Goal: Transaction & Acquisition: Purchase product/service

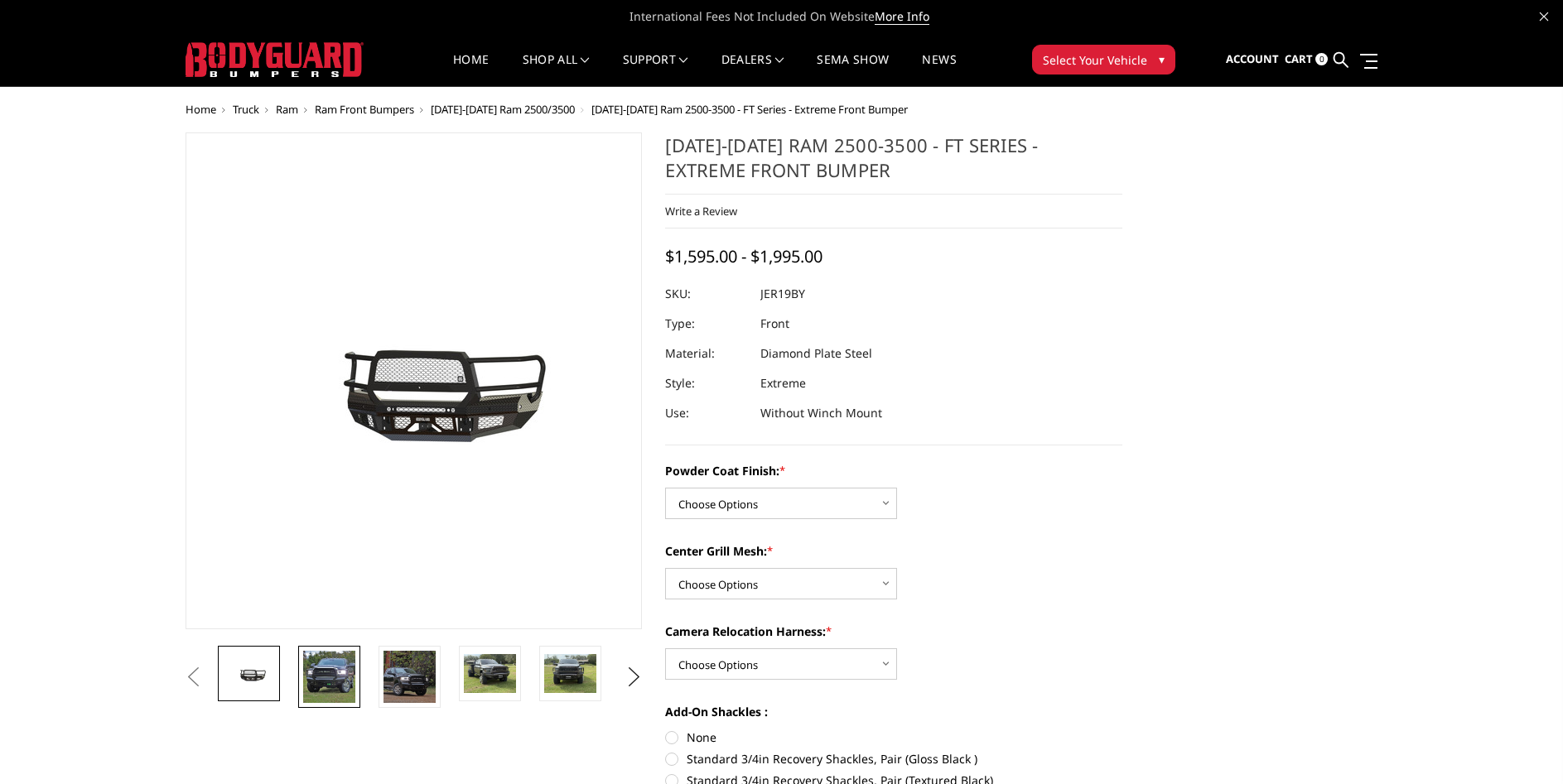
click at [319, 697] on img at bounding box center [330, 677] width 53 height 53
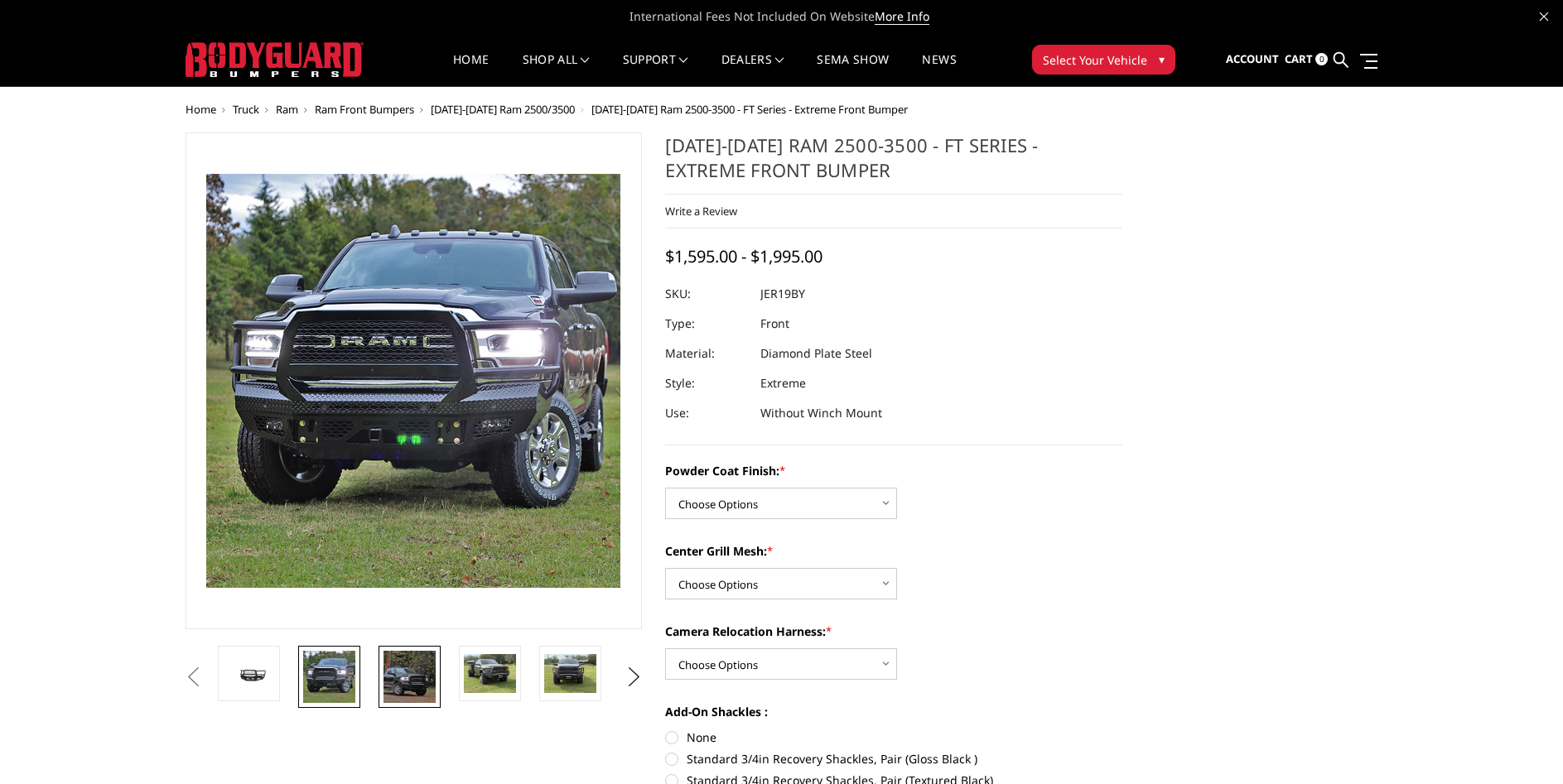
click at [401, 684] on img at bounding box center [410, 677] width 53 height 53
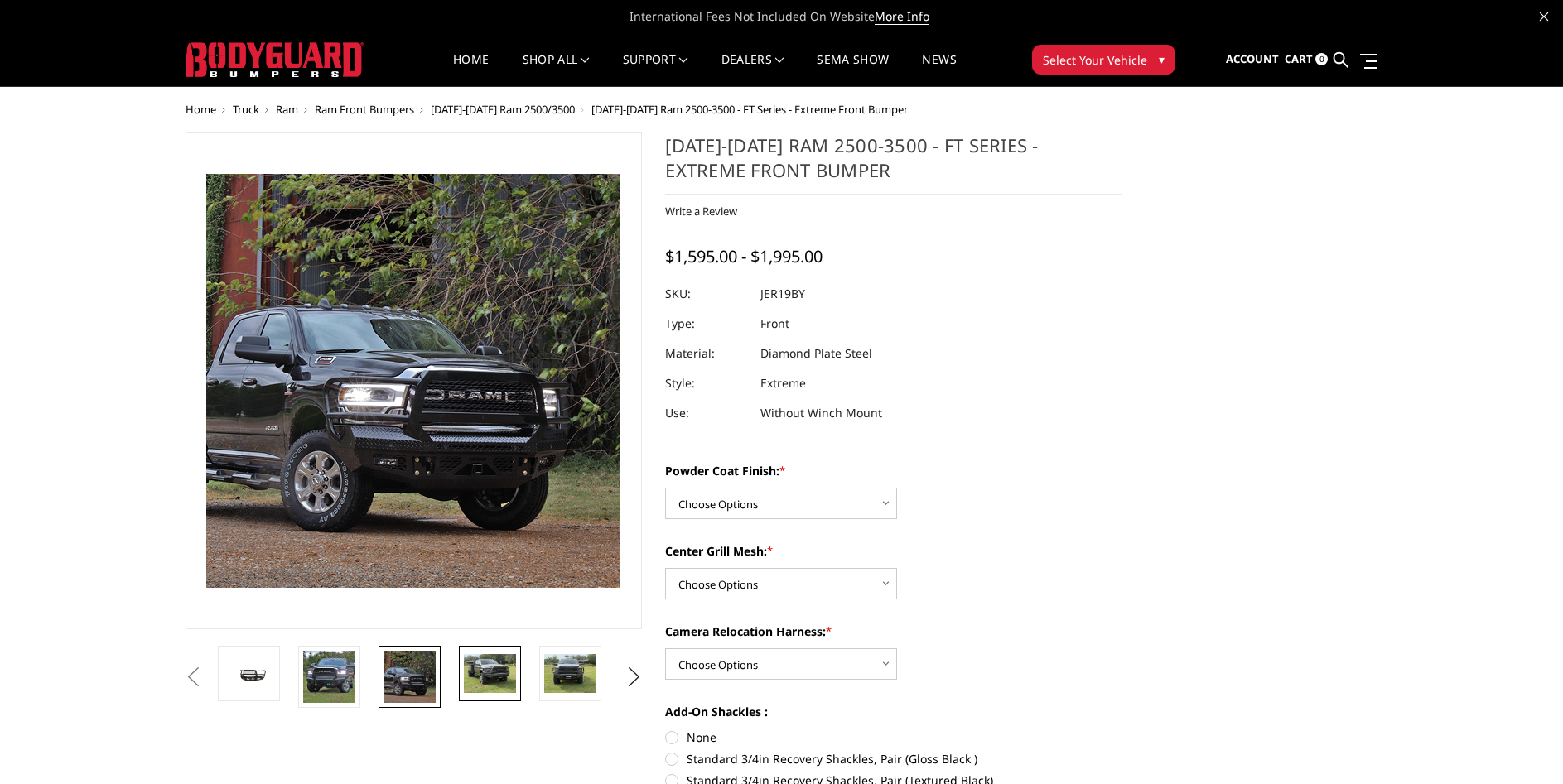
click at [493, 686] on img at bounding box center [490, 673] width 53 height 38
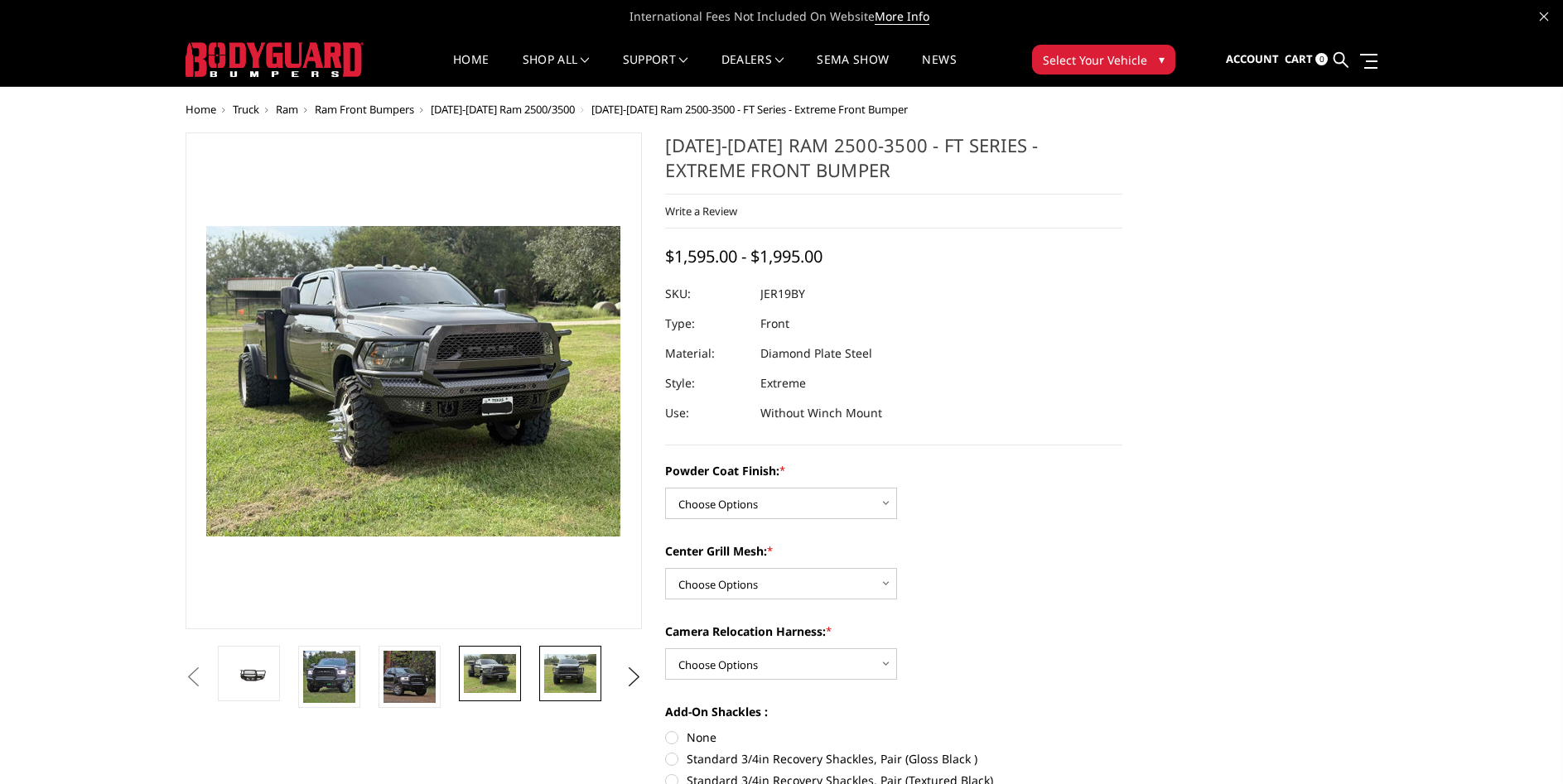
click at [573, 676] on img at bounding box center [570, 673] width 53 height 38
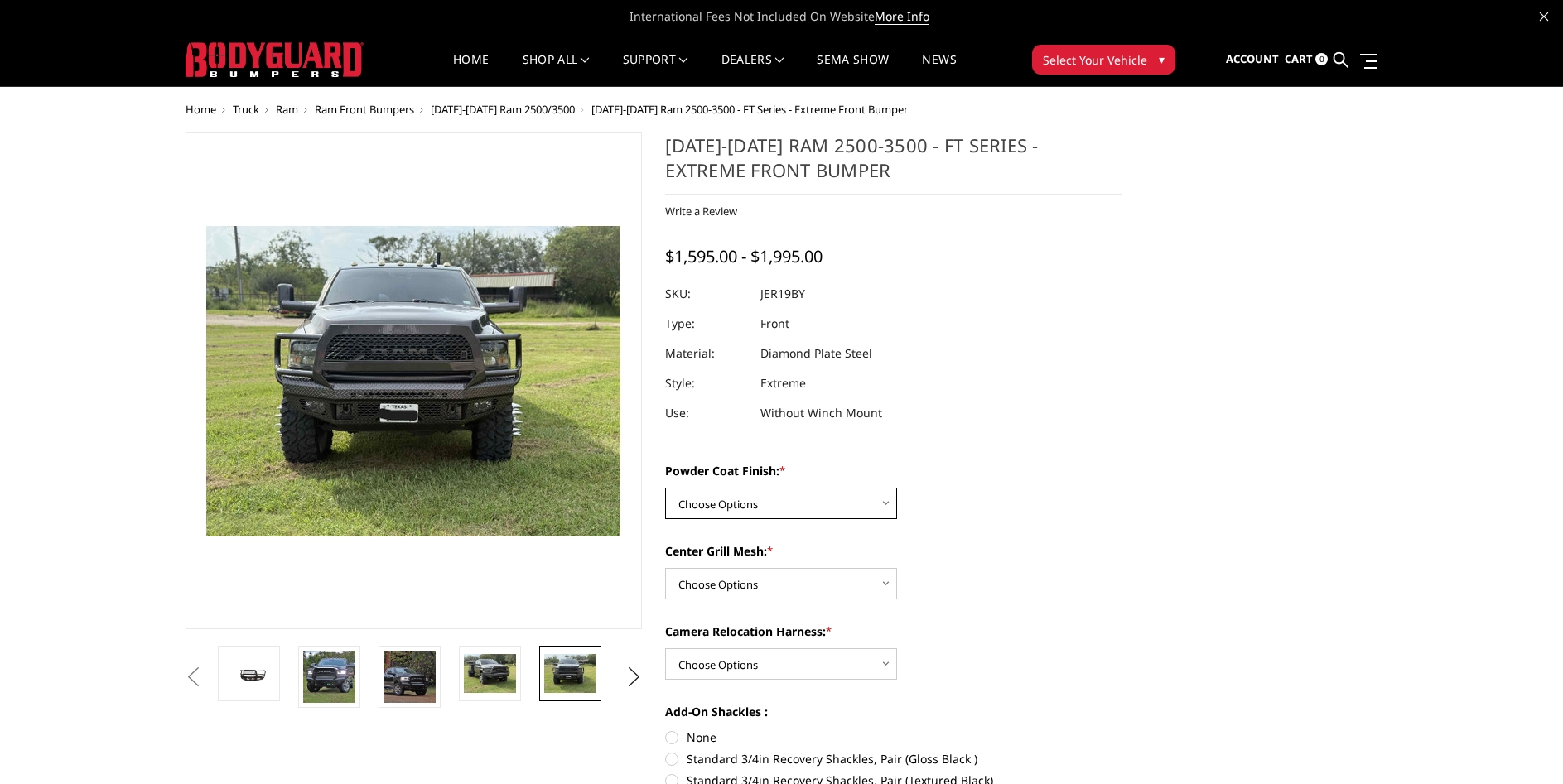
select select "3216"
click option "Textured Black Powder Coat" at bounding box center [0, 0] width 0 height 0
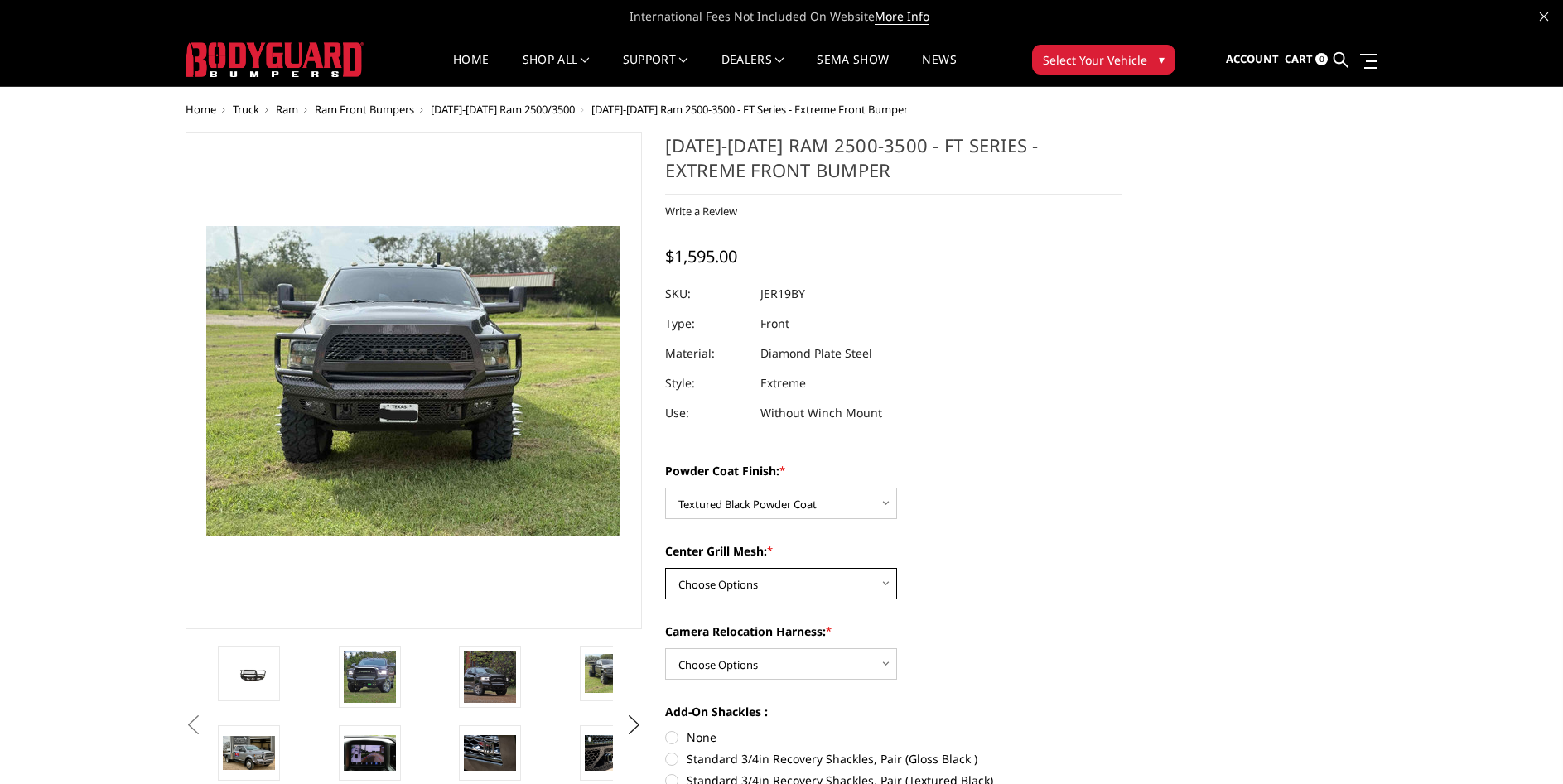
click at [665, 568] on select "Choose Options WITH Expanded Metal in Center Grill WITHOUT Expanded Metal in Ce…" at bounding box center [781, 584] width 232 height 32
select select "3218"
click option "WITHOUT Expanded Metal in Center Grill" at bounding box center [0, 0] width 0 height 0
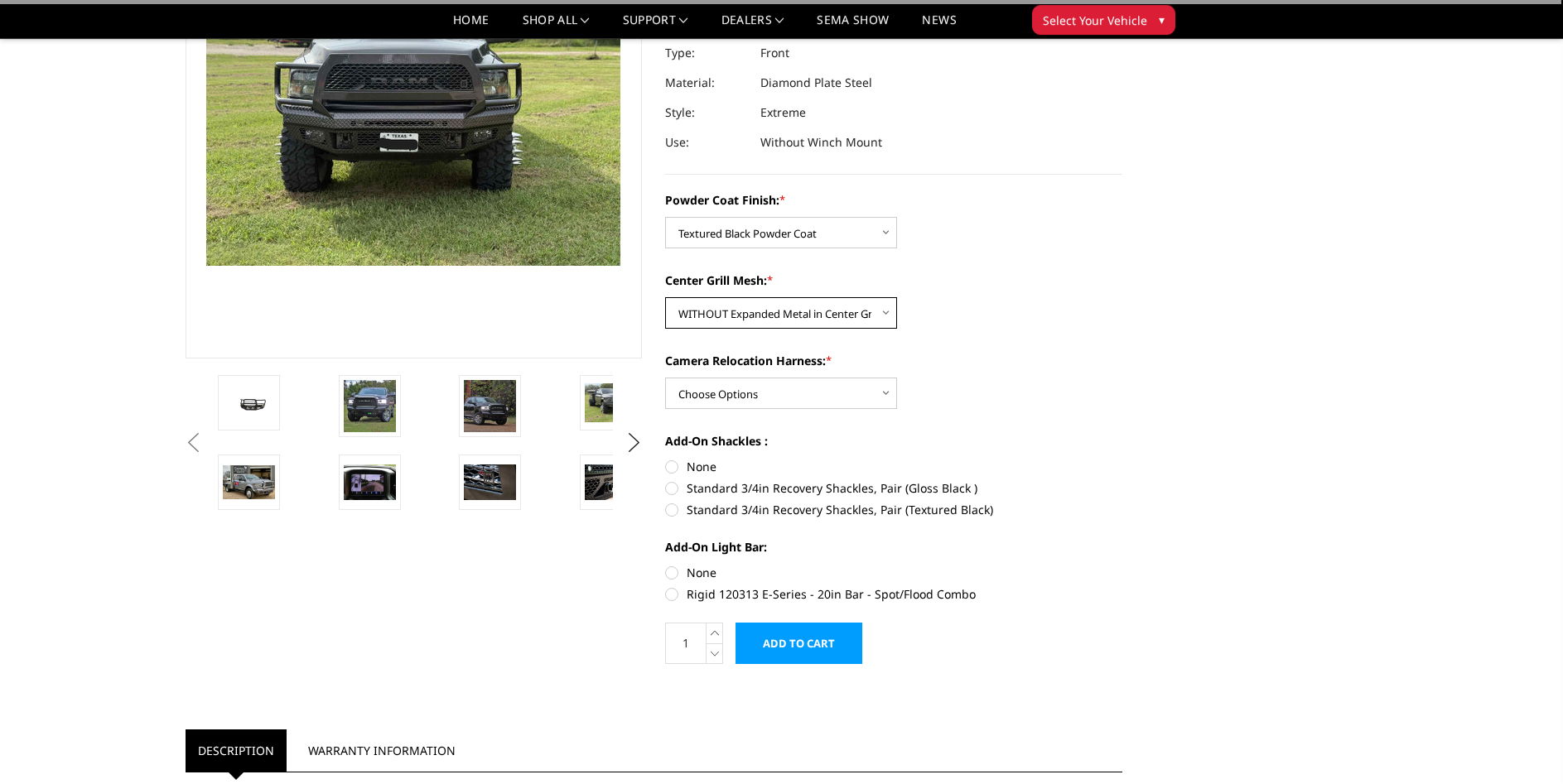
scroll to position [254, 0]
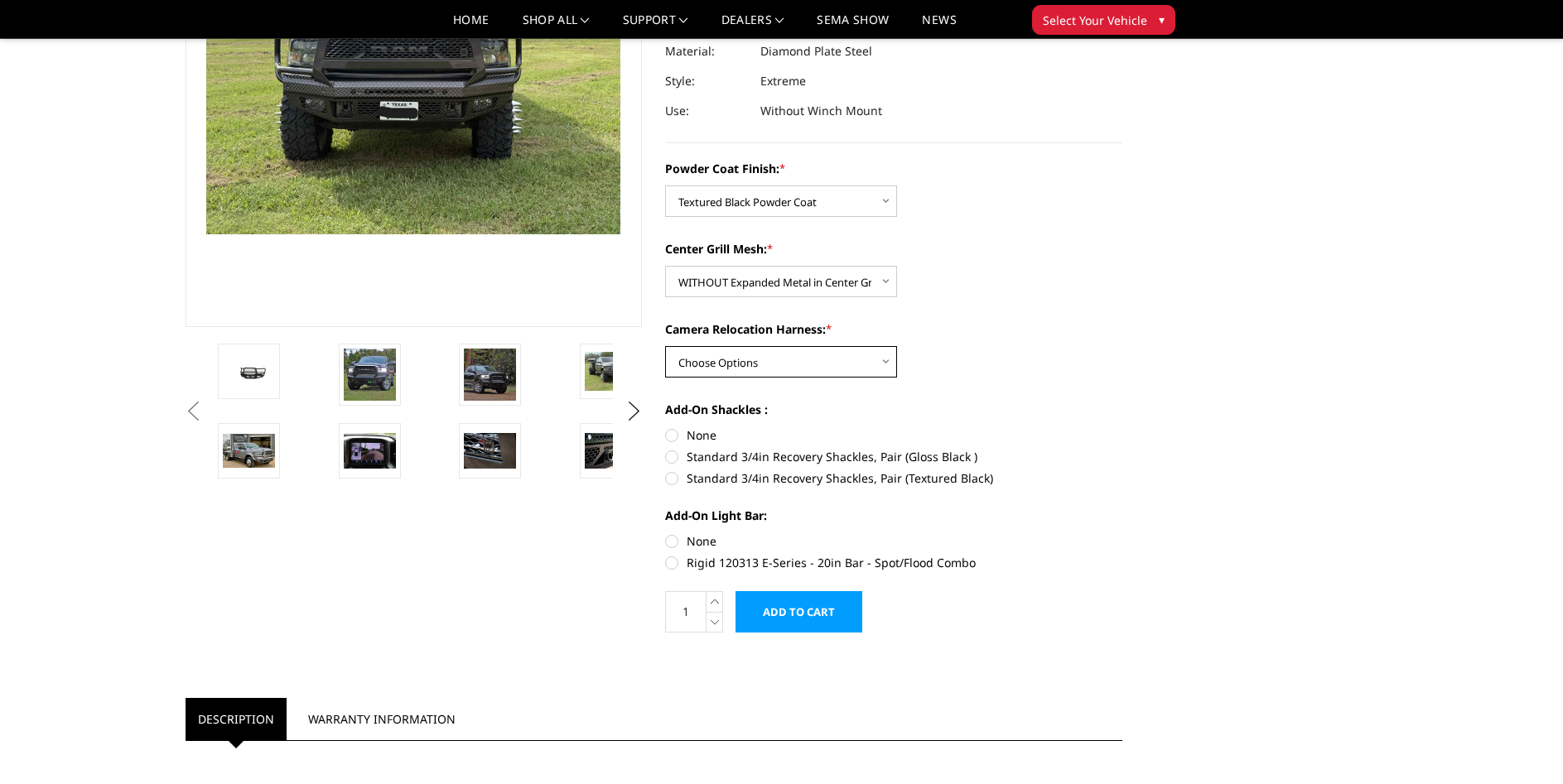
click at [665, 346] on select "Choose Options WITH Camera Relocation Harness WITHOUT Camera Relocation Harness" at bounding box center [781, 362] width 232 height 32
select select "3219"
click option "WITH Camera Relocation Harness" at bounding box center [0, 0] width 0 height 0
click at [674, 480] on label "Standard 3/4in Recovery Shackles, Pair (Textured Black)" at bounding box center [893, 478] width 457 height 18
click at [1122, 449] on input "Standard 3/4in Recovery Shackles, Pair (Textured Black)" at bounding box center [1122, 448] width 1 height 1
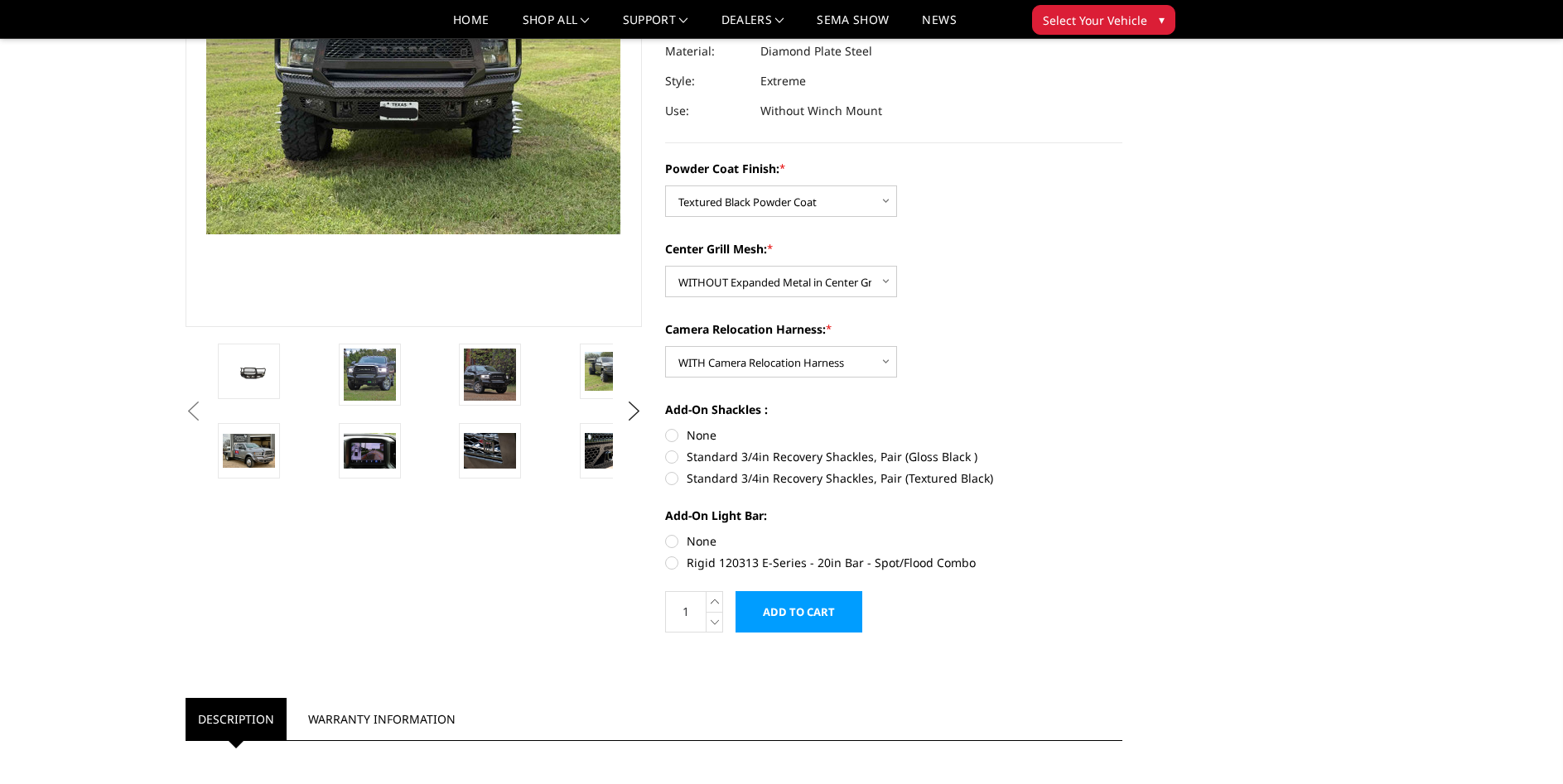
radio input "true"
click at [671, 568] on label "Rigid 120313 E-Series - 20in Bar - Spot/Flood Combo" at bounding box center [893, 562] width 457 height 18
click at [1122, 533] on input "Rigid 120313 E-Series - 20in Bar - Spot/Flood Combo" at bounding box center [1122, 532] width 1 height 1
radio input "true"
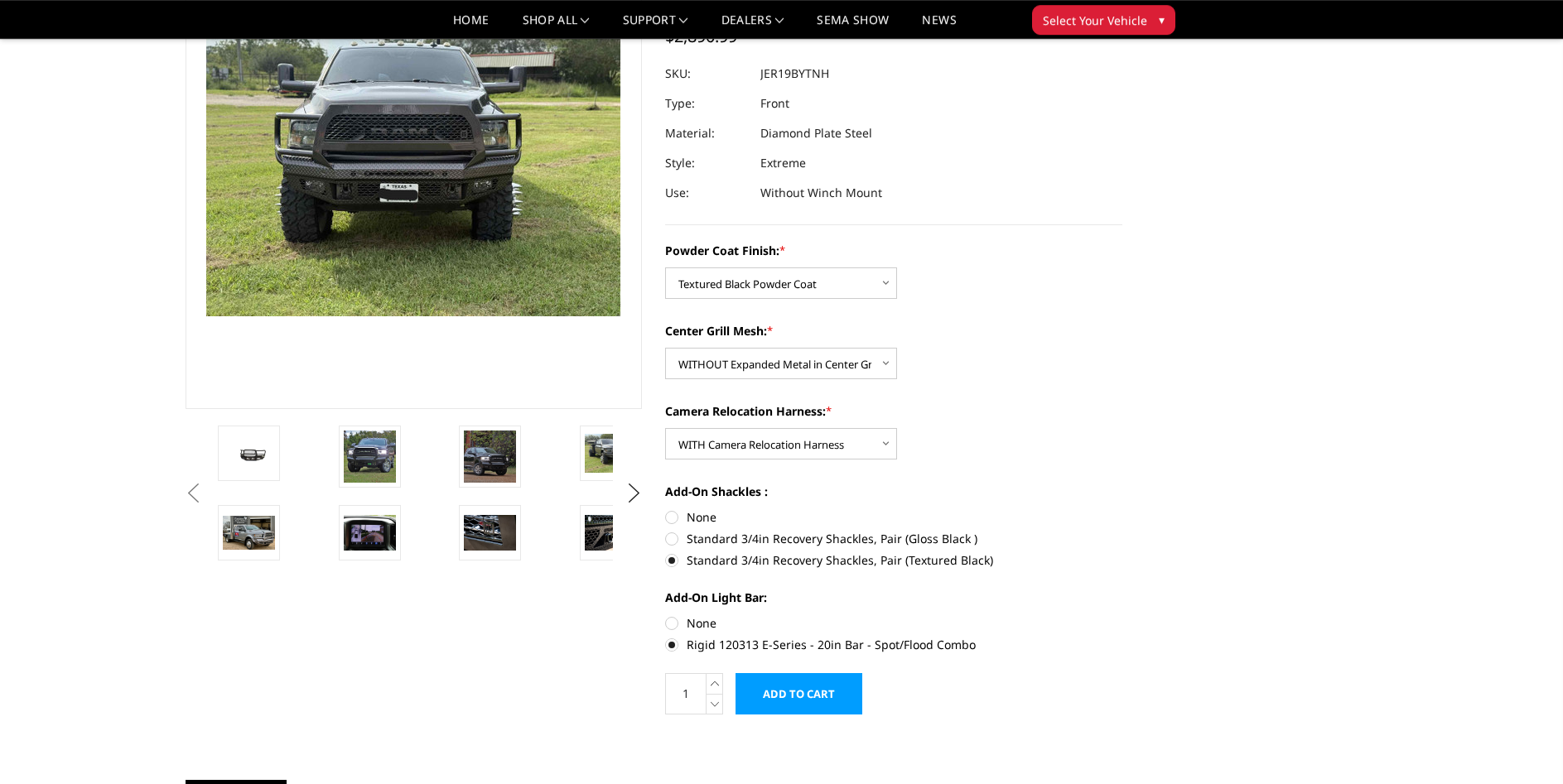
scroll to position [169, 0]
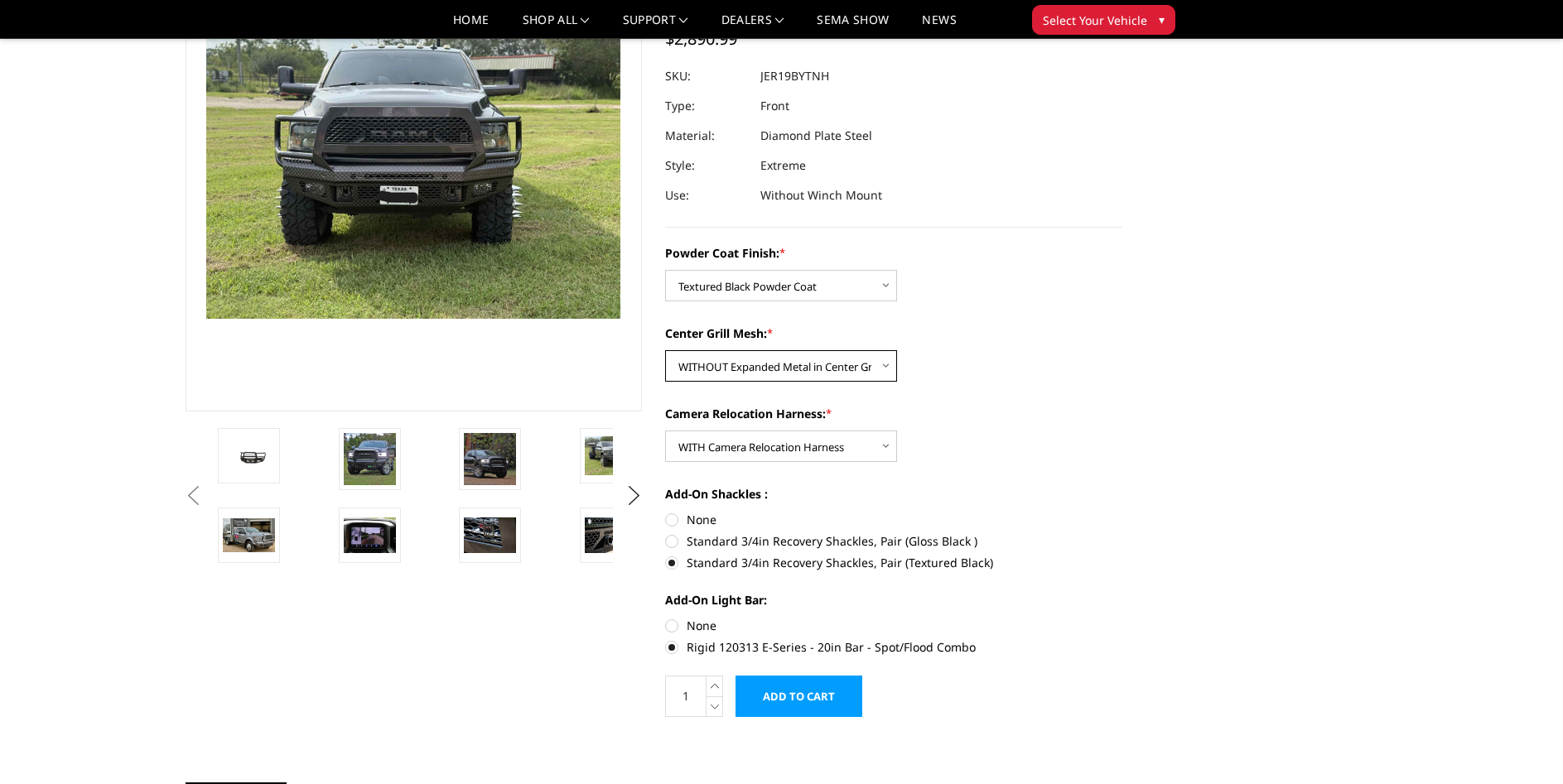
click at [665, 350] on select "Choose Options WITH Expanded Metal in Center Grill WITHOUT Expanded Metal in Ce…" at bounding box center [781, 366] width 232 height 32
select select "3217"
click option "WITH Expanded Metal in Center Grill" at bounding box center [0, 0] width 0 height 0
click at [637, 497] on button "Next" at bounding box center [633, 496] width 24 height 24
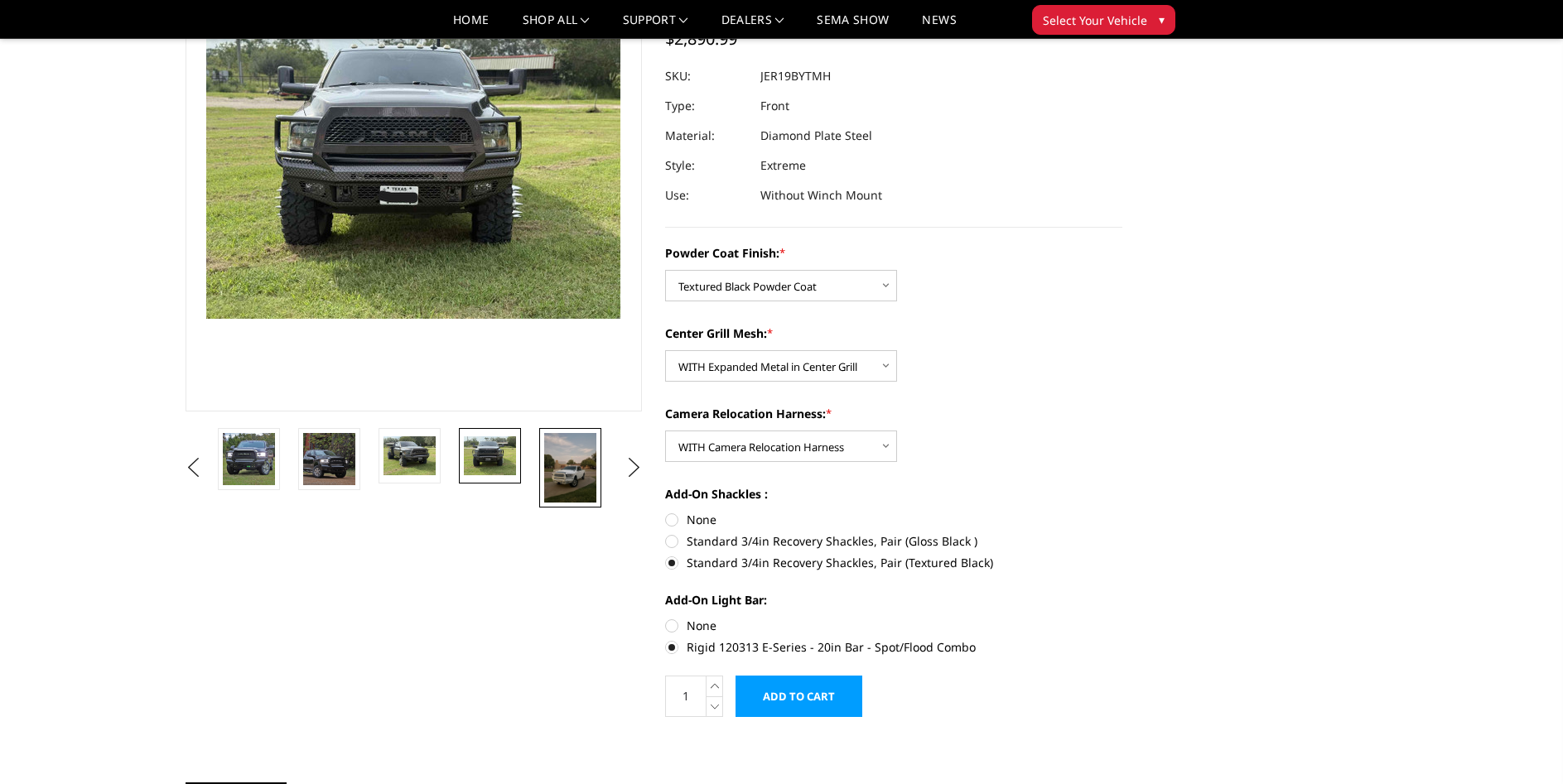
click at [558, 475] on img at bounding box center [570, 468] width 53 height 69
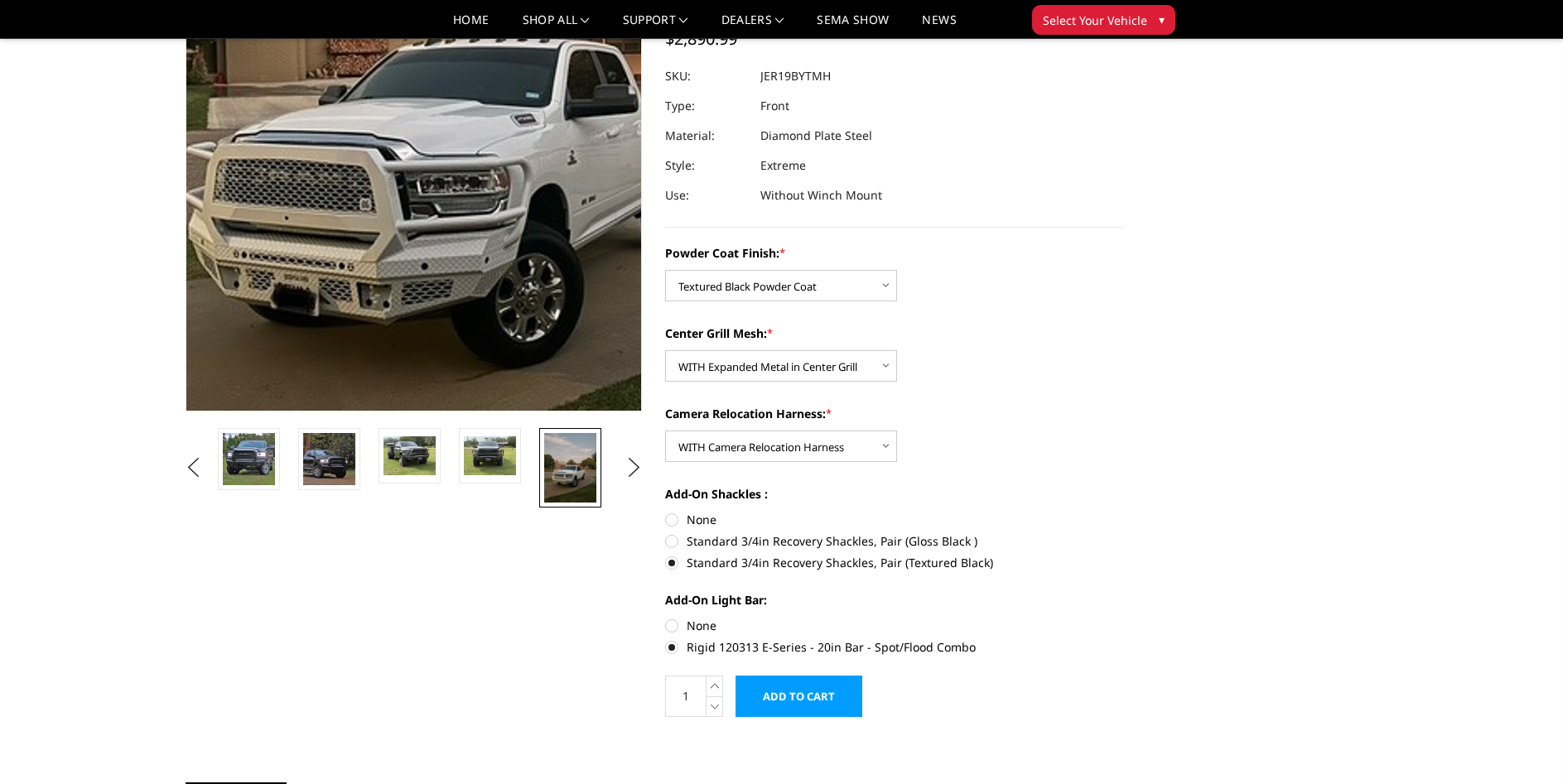
click at [345, 246] on img at bounding box center [465, 70] width 796 height 1060
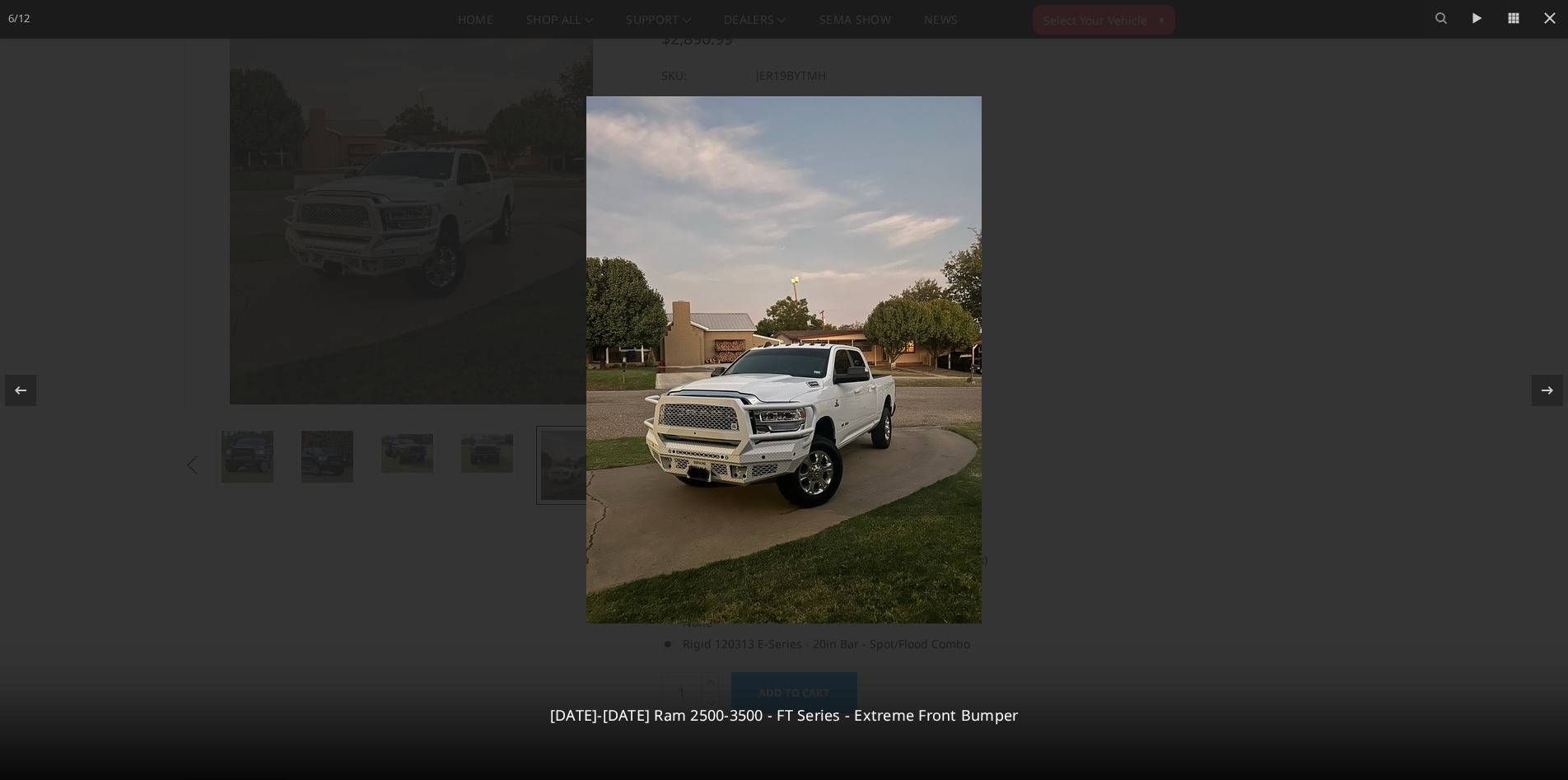
click at [713, 347] on img at bounding box center [784, 360] width 395 height 527
click at [742, 411] on img at bounding box center [784, 360] width 395 height 527
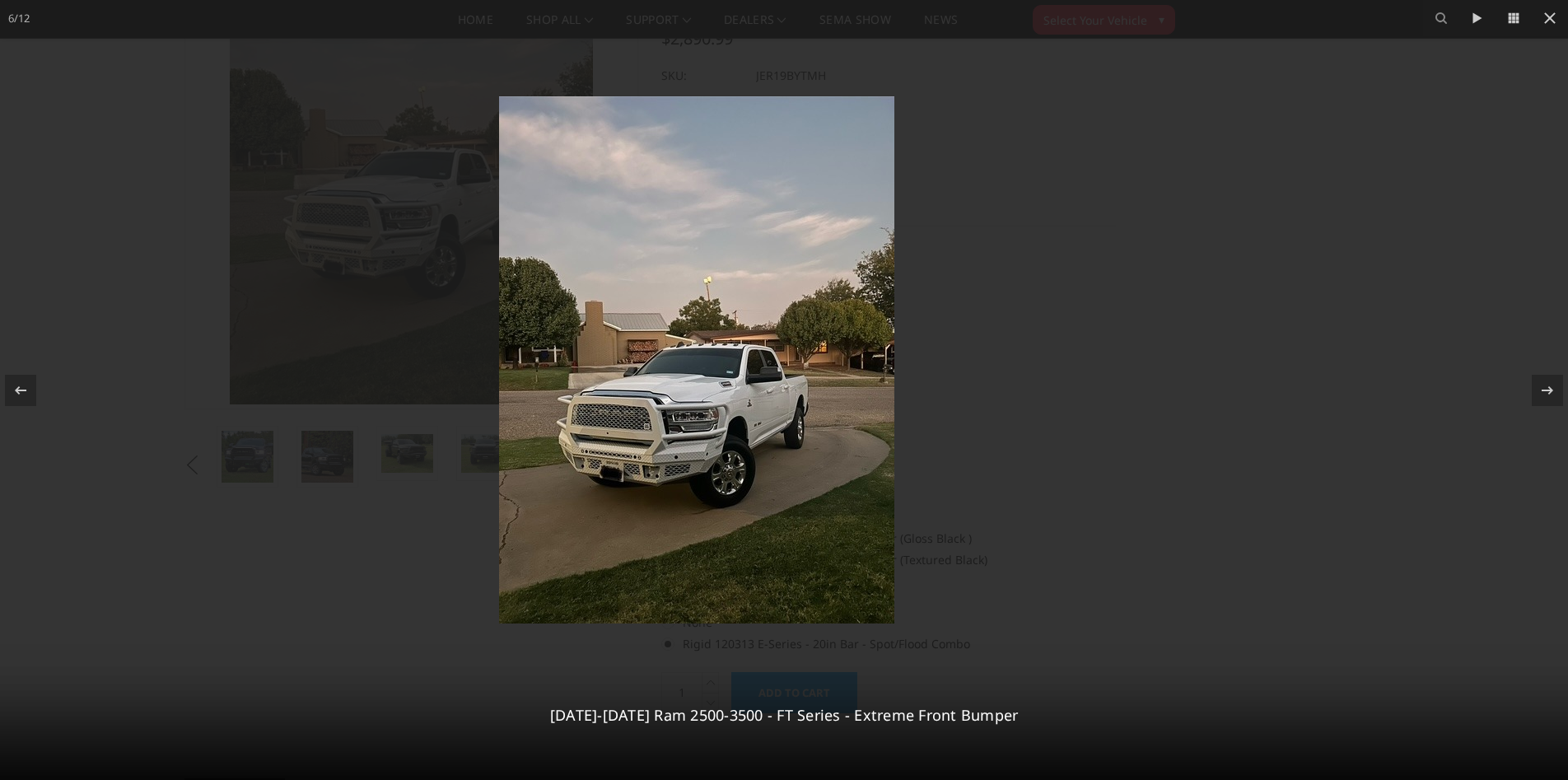
drag, startPoint x: 742, startPoint y: 422, endPoint x: 643, endPoint y: 483, distance: 116.3
click at [643, 483] on img at bounding box center [696, 360] width 395 height 527
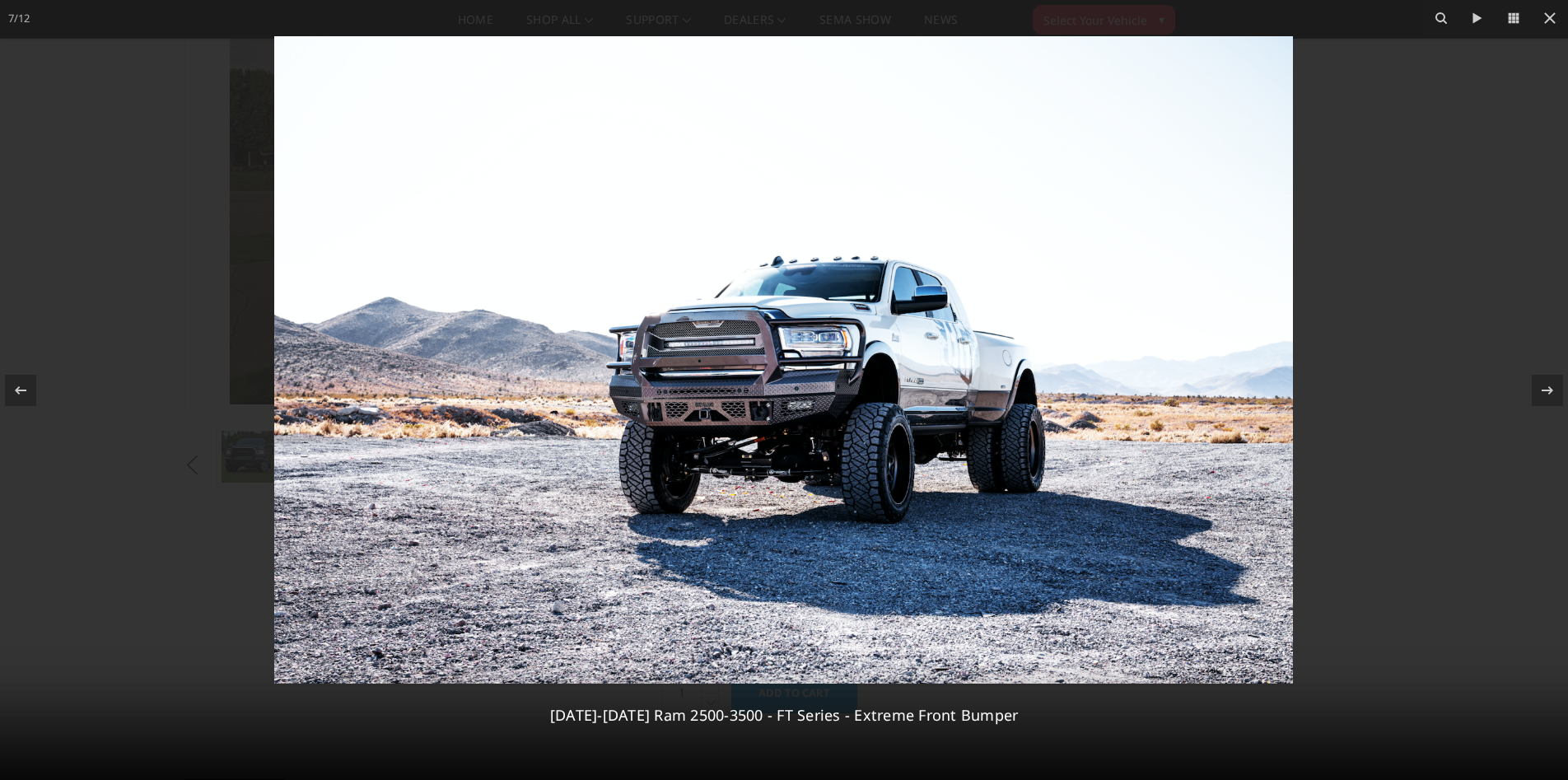
click at [954, 410] on img at bounding box center [784, 360] width 1019 height 647
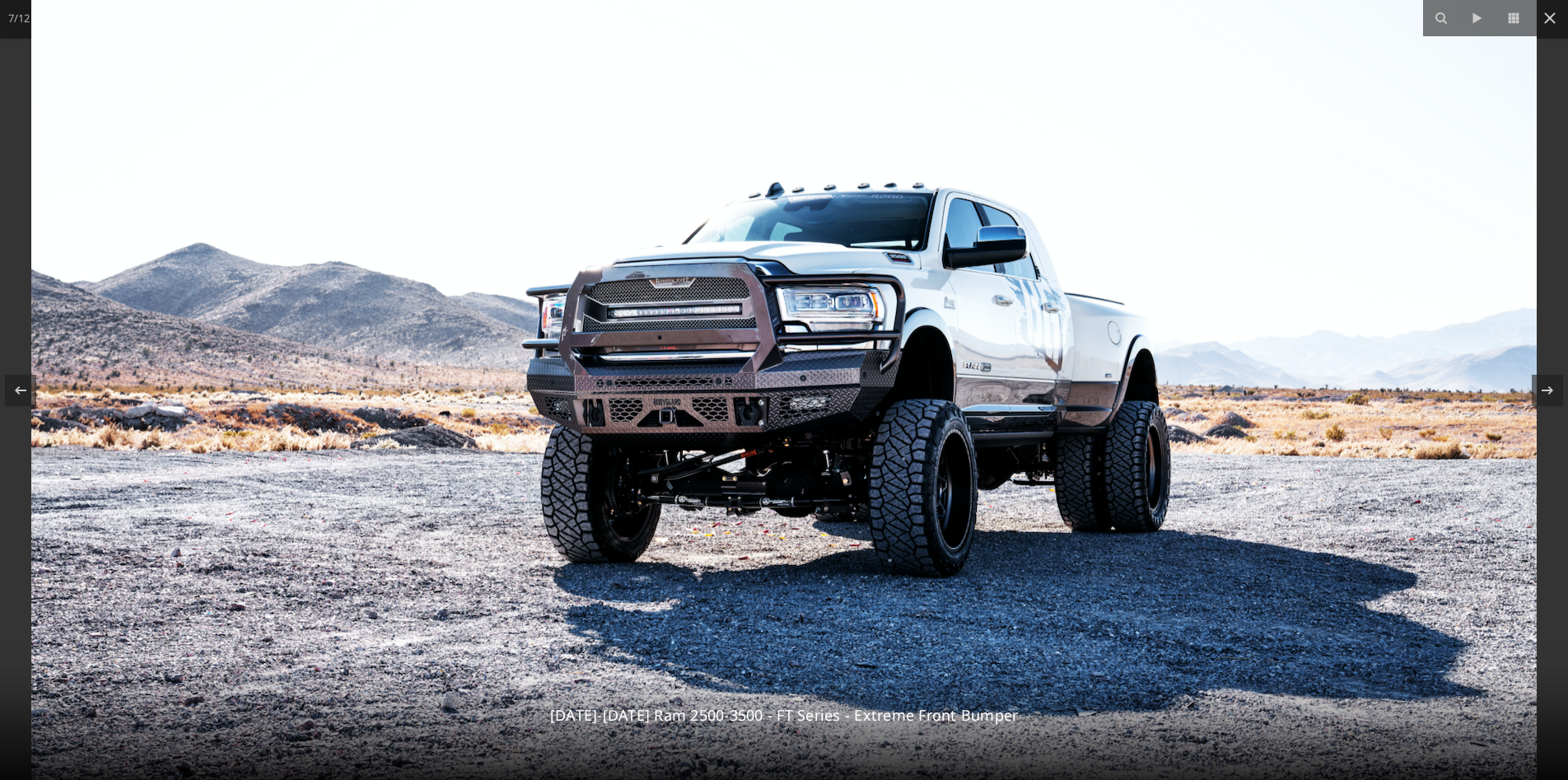
click at [954, 410] on img at bounding box center [784, 335] width 1505 height 957
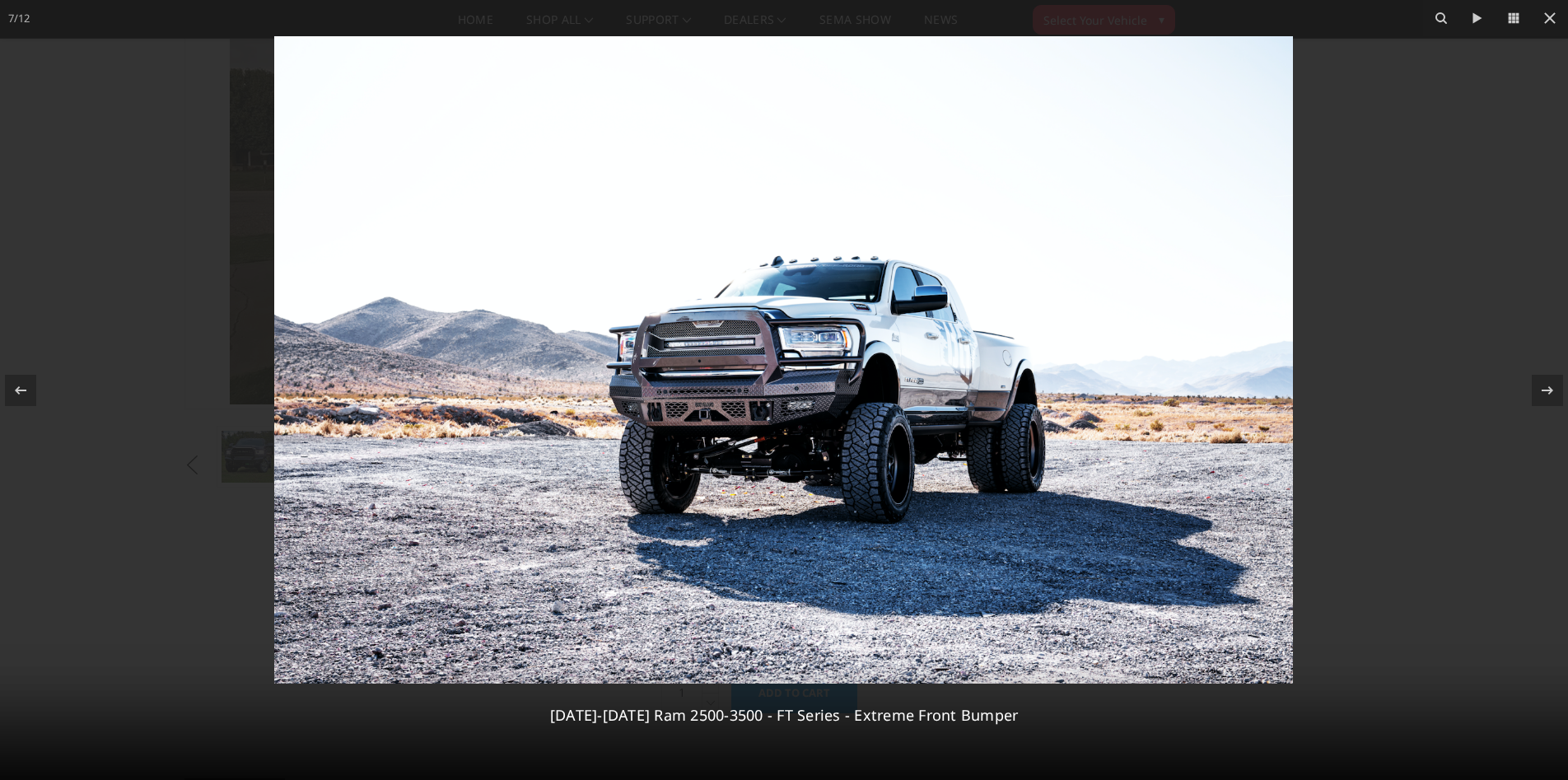
click at [954, 410] on img at bounding box center [784, 360] width 1019 height 647
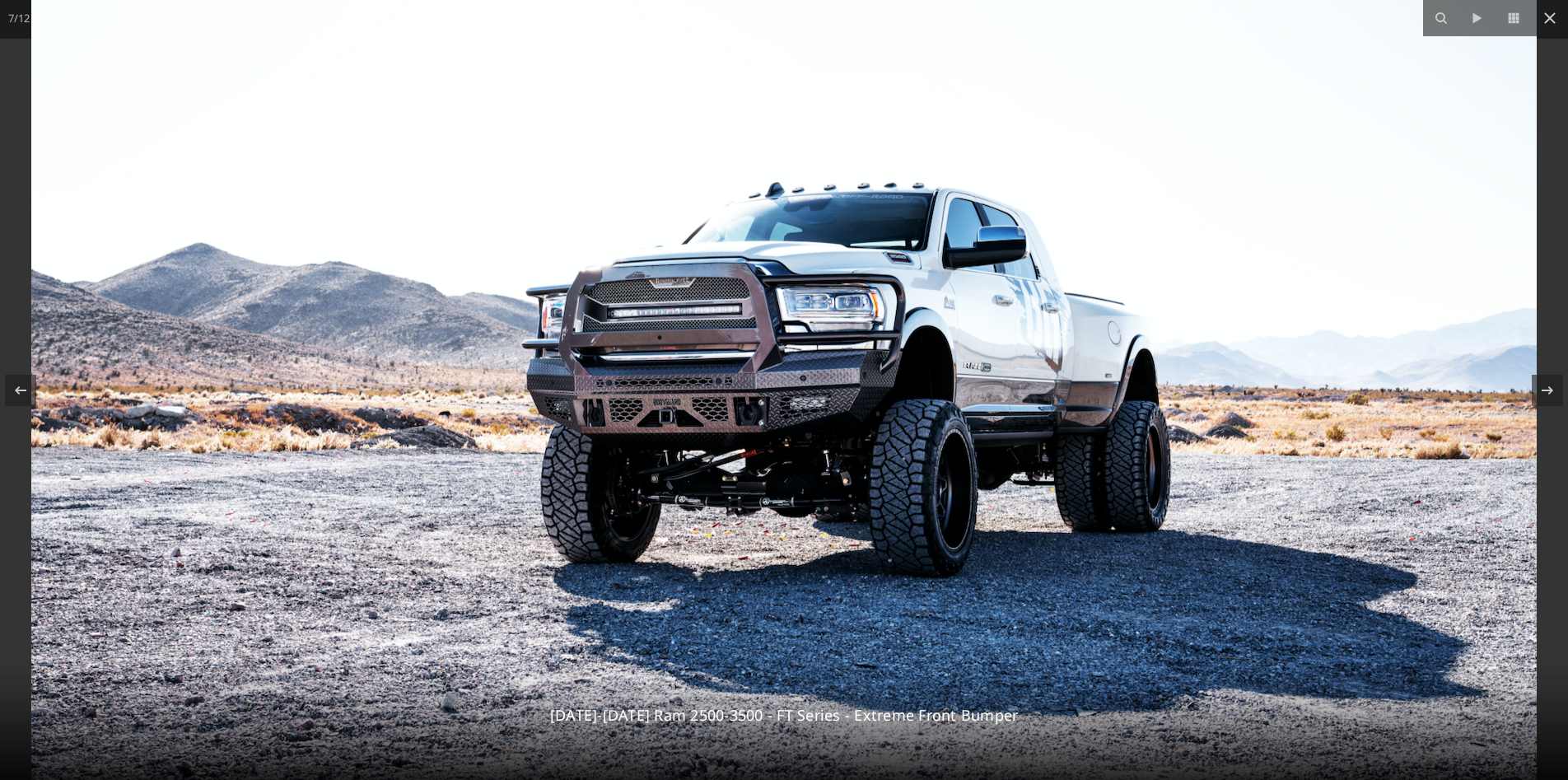
click at [954, 410] on img at bounding box center [784, 335] width 1505 height 957
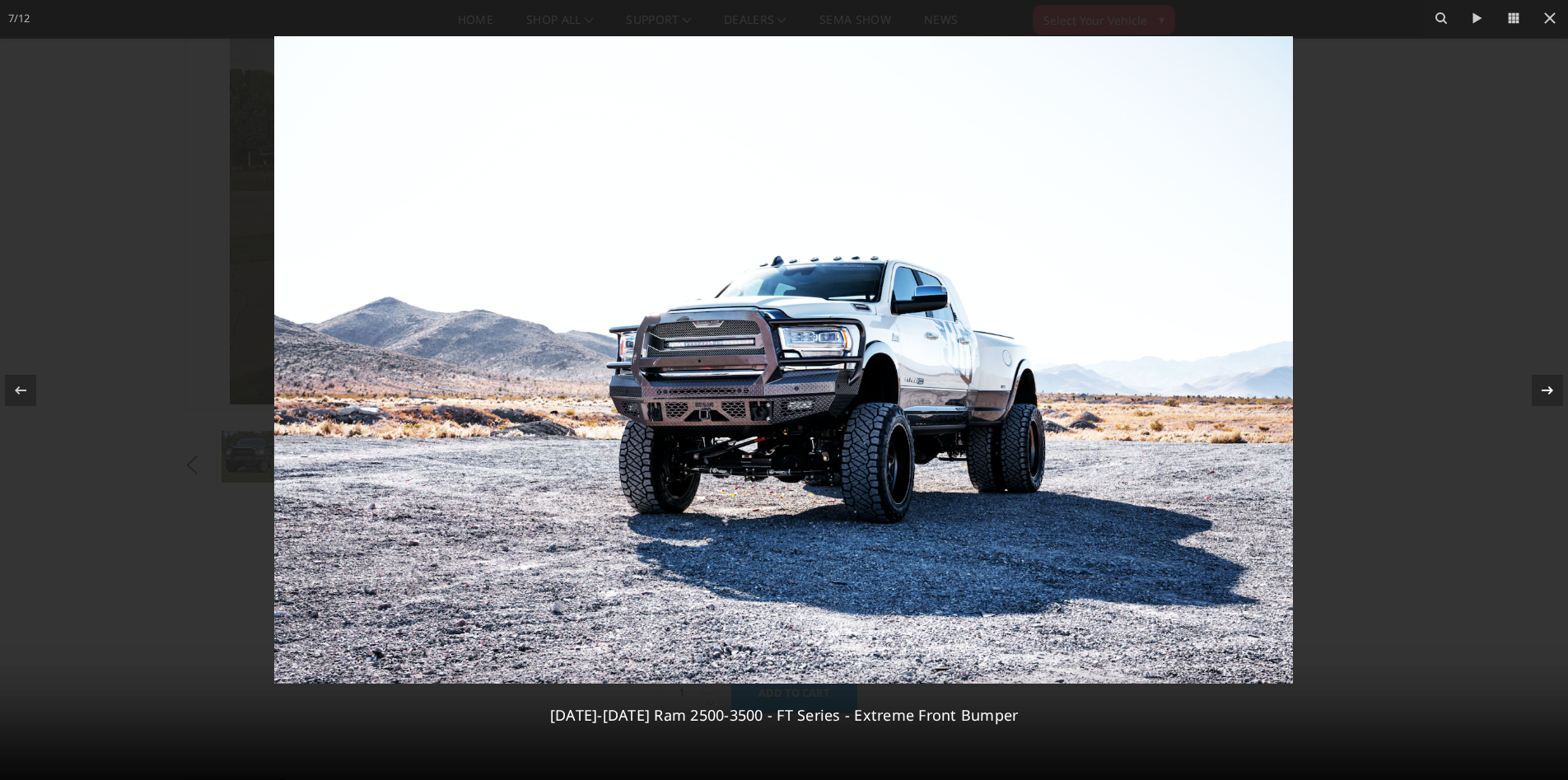
click at [1541, 381] on icon at bounding box center [1547, 390] width 20 height 20
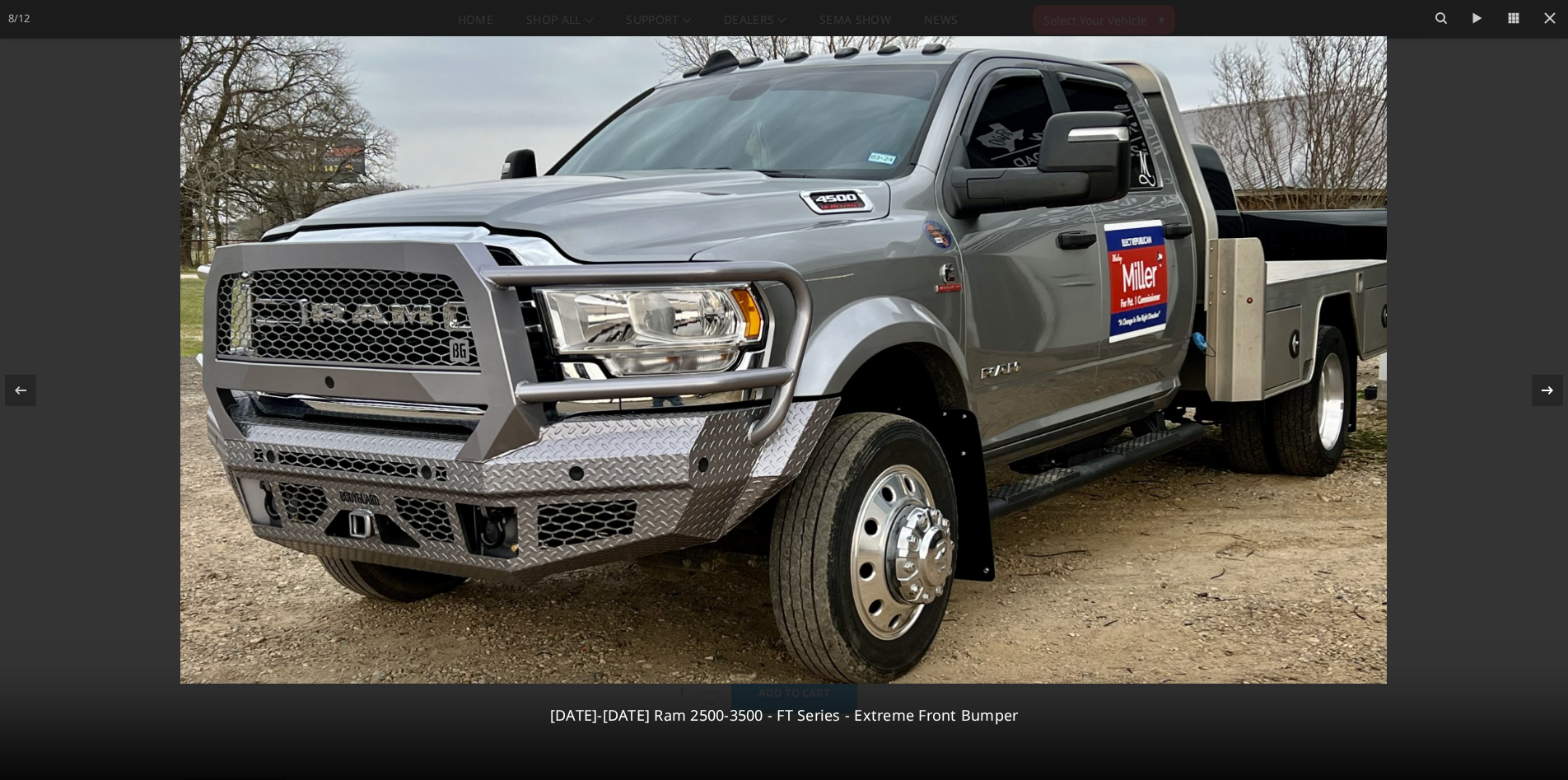
click at [1541, 381] on div "8 / [PHONE_NUMBER][DATE][DATE] Ram 2500-3500 - FT Series - Extreme Front Bumper" at bounding box center [784, 390] width 1568 height 780
click at [1545, 390] on icon at bounding box center [1547, 390] width 11 height 8
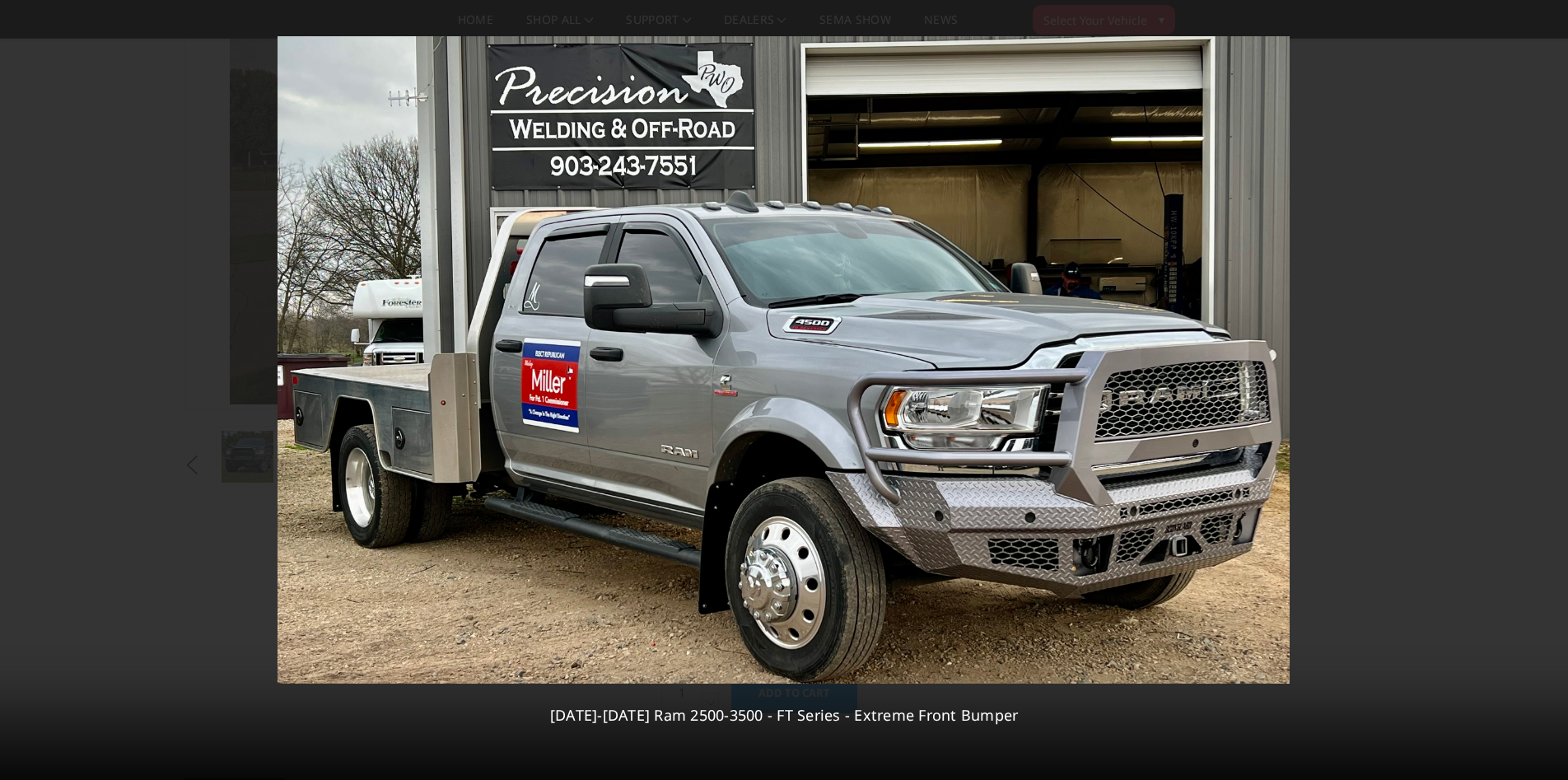
click at [1545, 390] on div "9 / [PHONE_NUMBER][DATE][DATE] Ram 2500-3500 - FT Series - Extreme Front Bumper" at bounding box center [784, 390] width 1568 height 780
click at [1545, 390] on icon at bounding box center [1547, 390] width 11 height 8
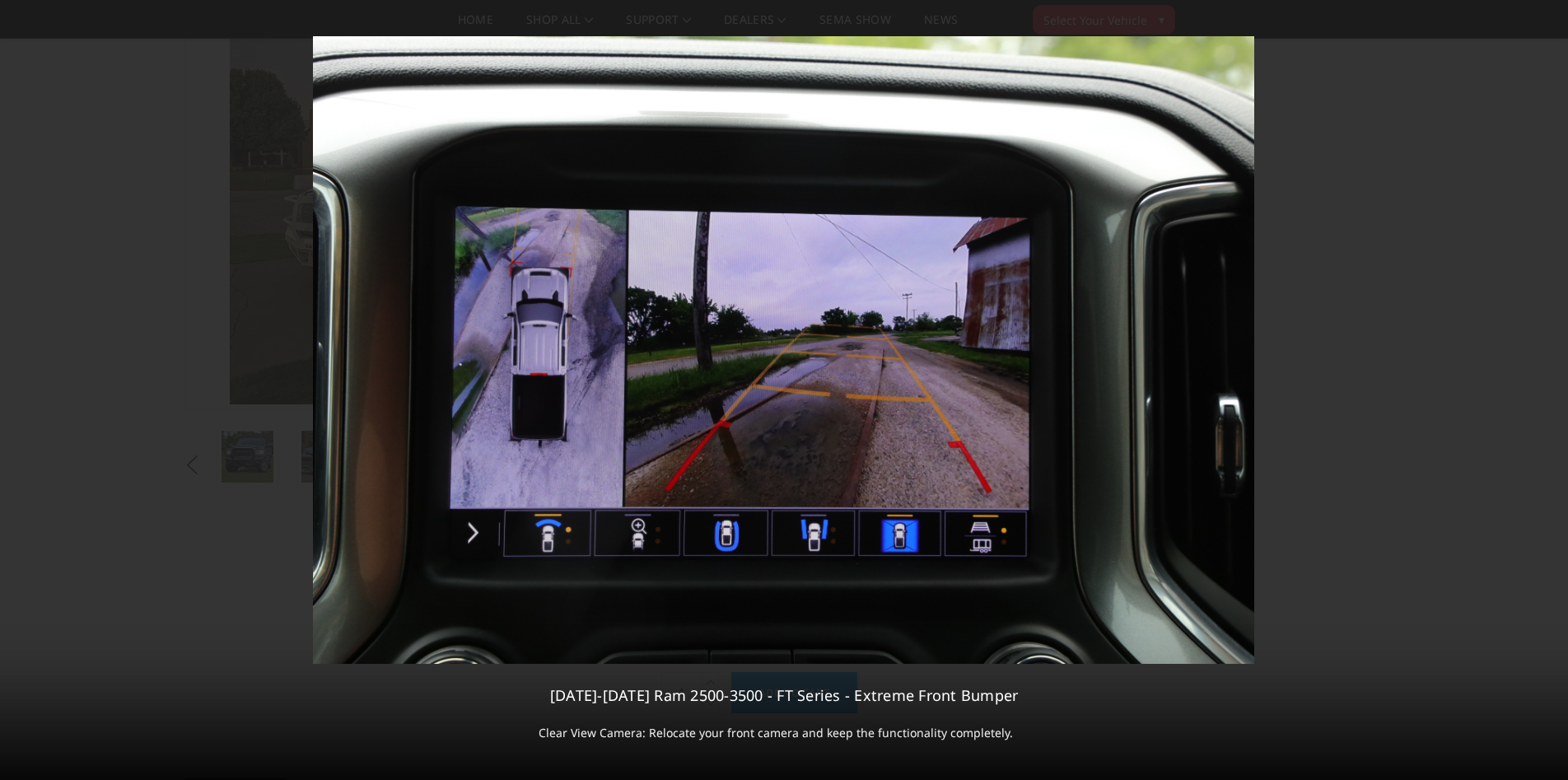
click at [1545, 390] on div "10 / [PHONE_NUMBER][DATE][DATE] Ram 2500-3500 - FT Series - Extreme Front Bumpe…" at bounding box center [784, 390] width 1568 height 780
click at [1545, 390] on icon at bounding box center [1547, 390] width 11 height 8
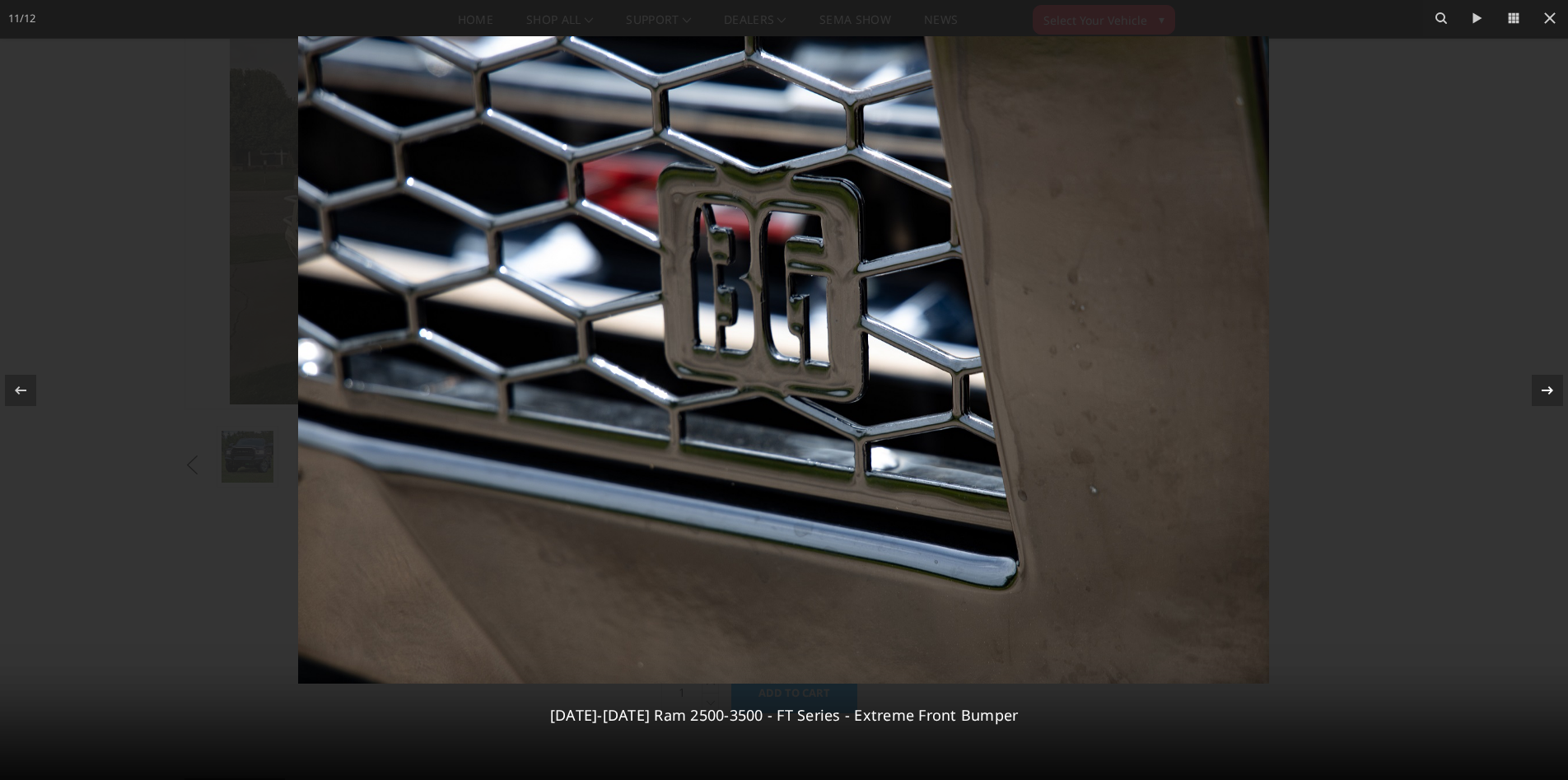
click at [1545, 390] on icon at bounding box center [1547, 390] width 11 height 8
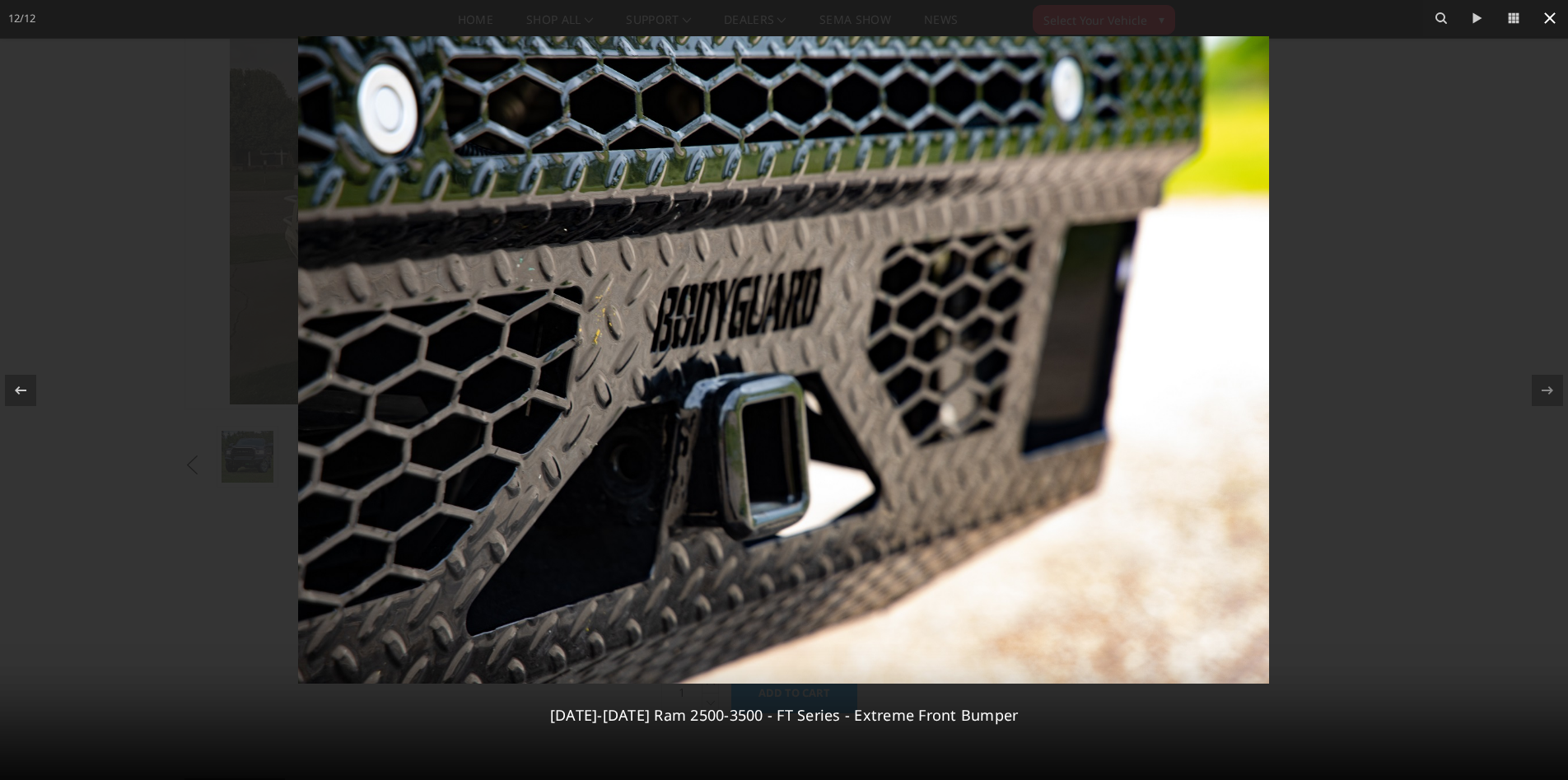
click at [1552, 13] on icon at bounding box center [1549, 18] width 20 height 20
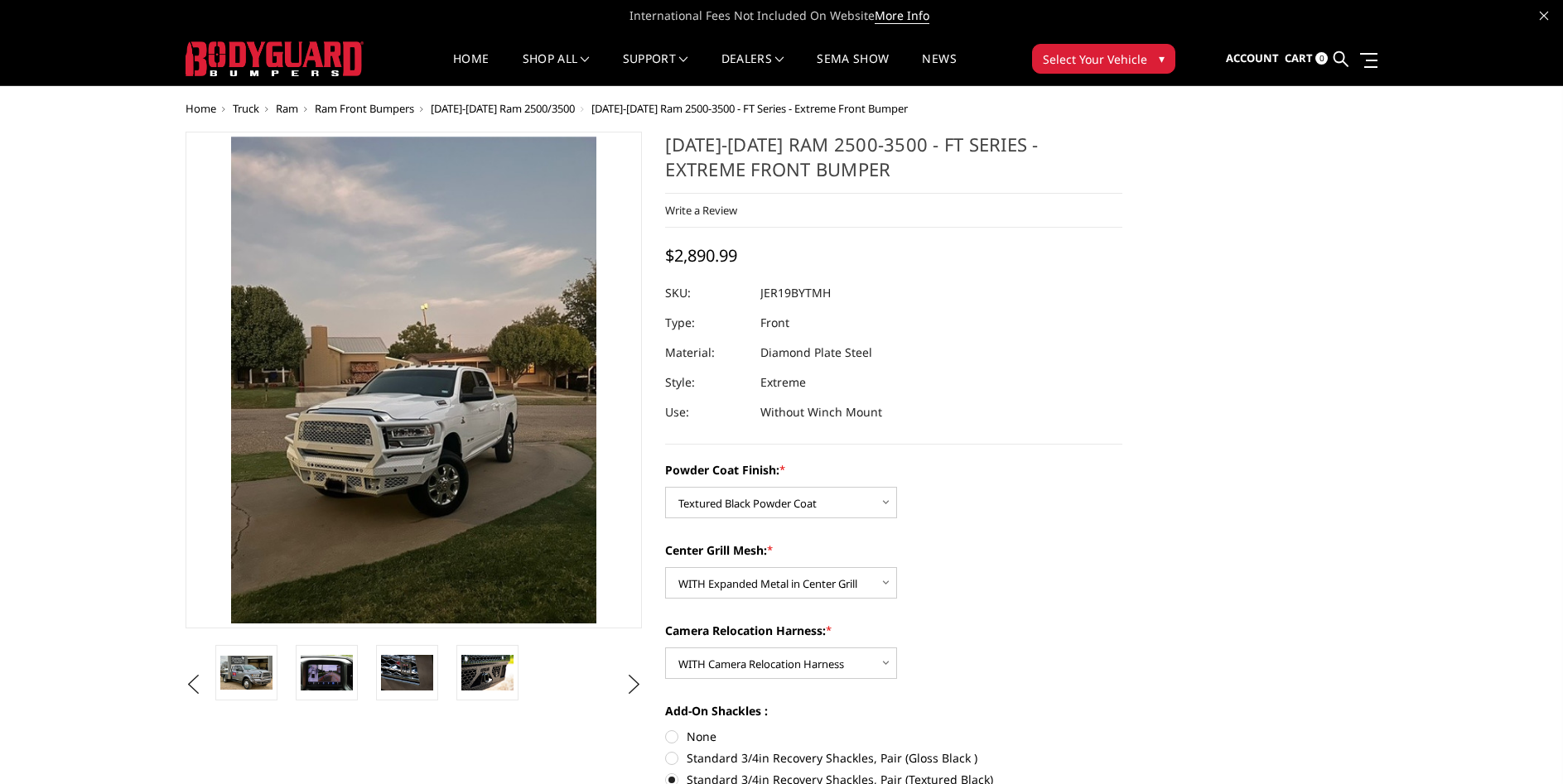
scroll to position [0, 0]
